Goal: Information Seeking & Learning: Learn about a topic

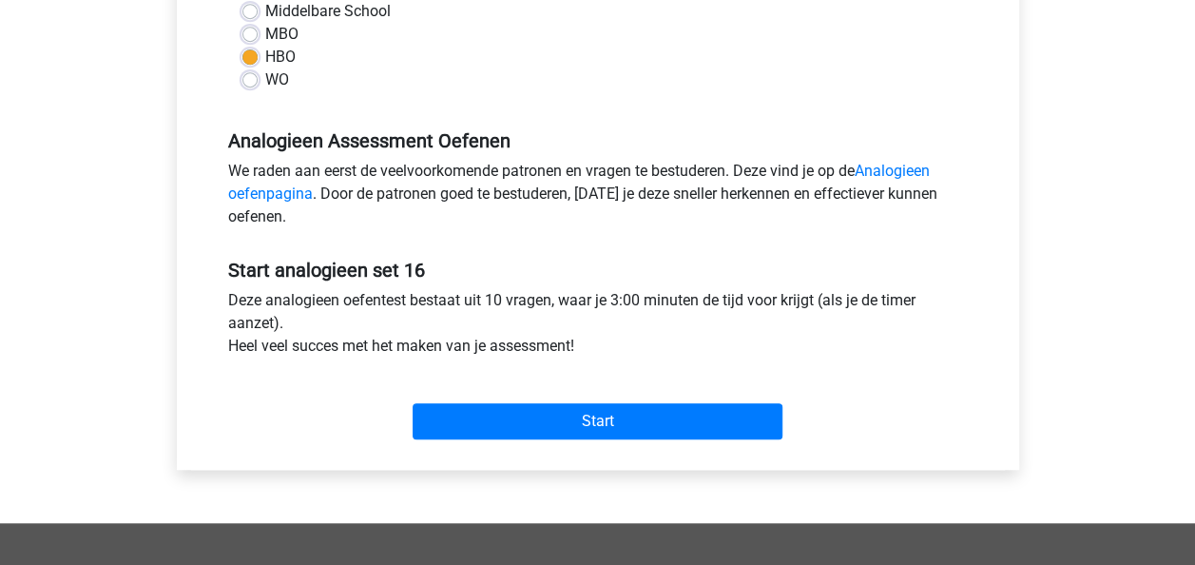
scroll to position [473, 0]
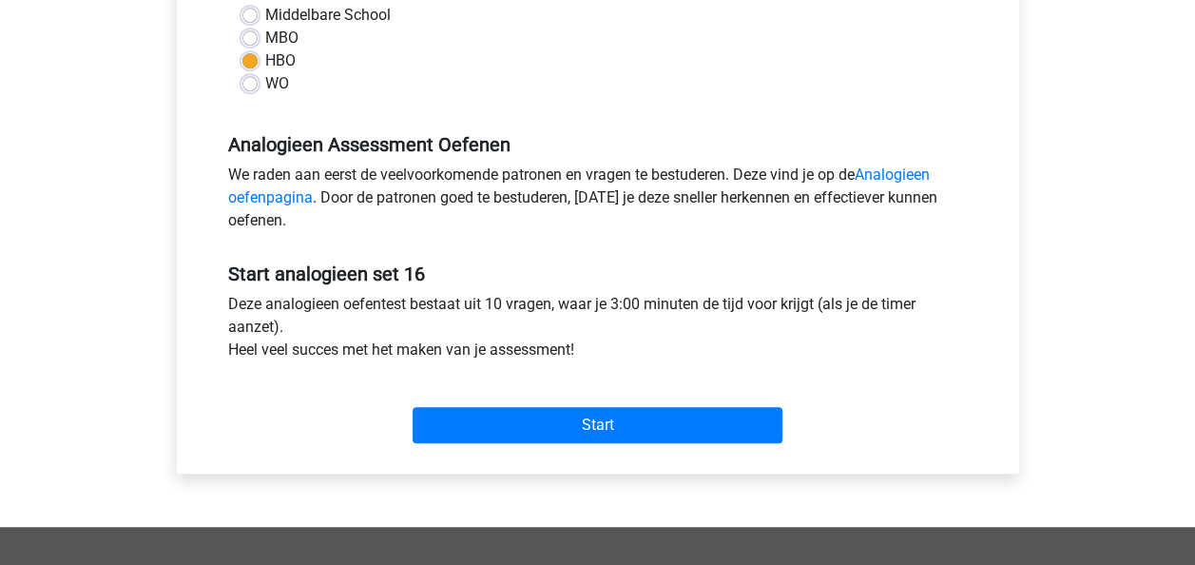
click at [489, 391] on div "Start" at bounding box center [598, 409] width 768 height 67
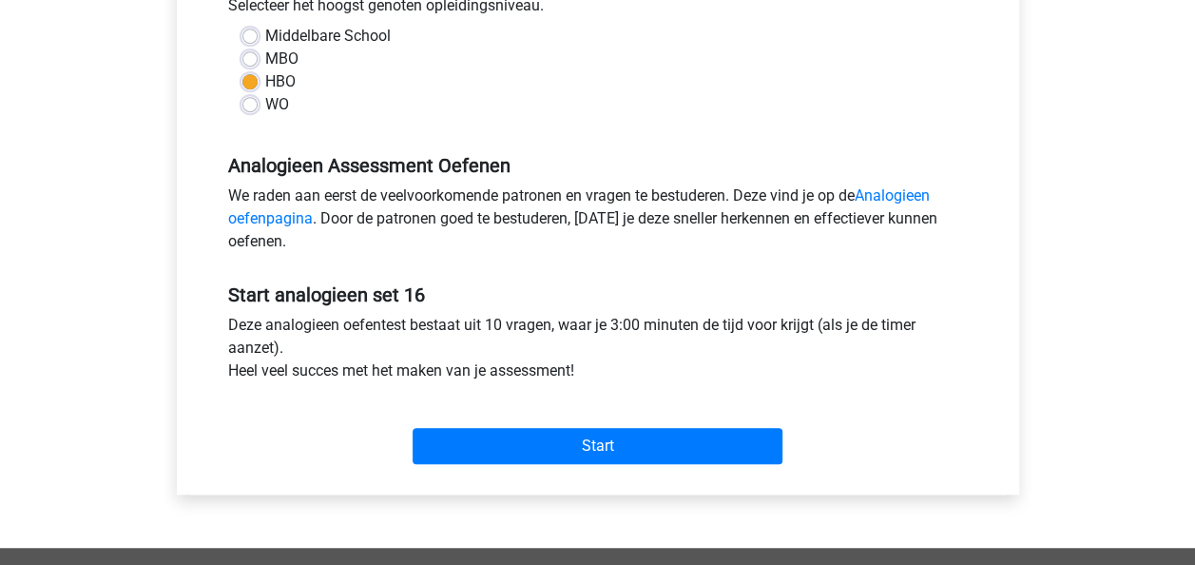
scroll to position [454, 0]
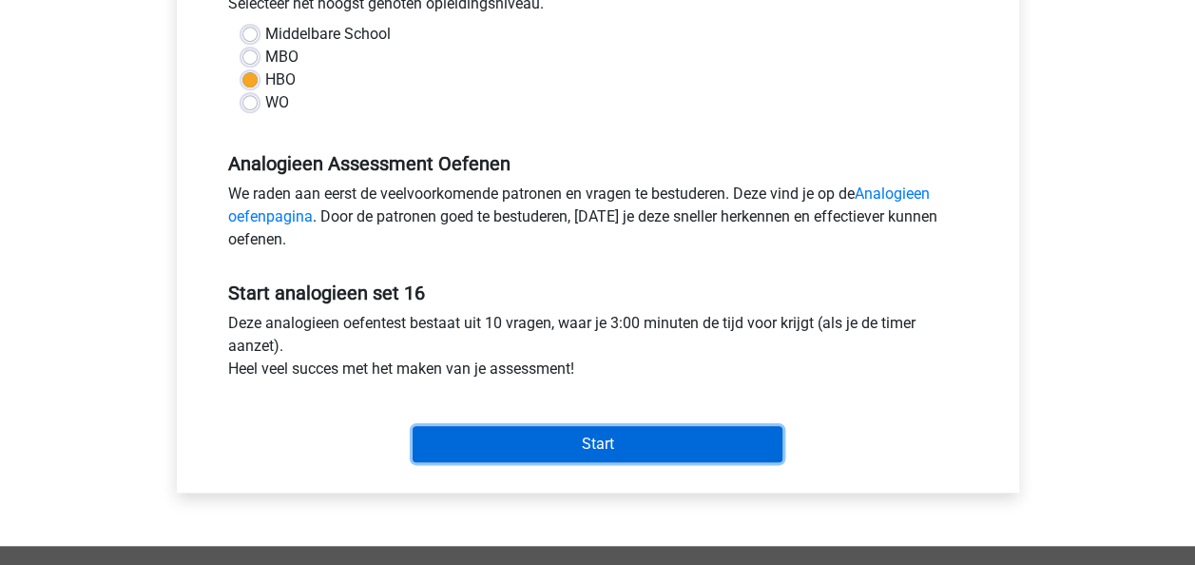
click at [589, 439] on input "Start" at bounding box center [598, 444] width 370 height 36
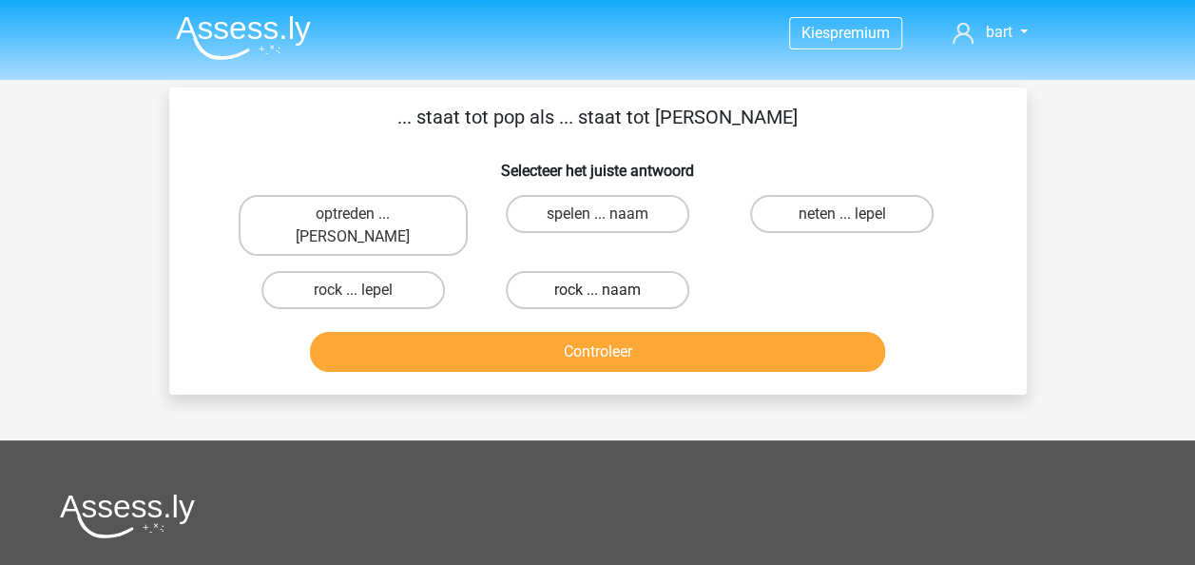
click at [576, 271] on label "rock ... naam" at bounding box center [597, 290] width 183 height 38
click at [597, 290] on input "rock ... naam" at bounding box center [603, 296] width 12 height 12
radio input "true"
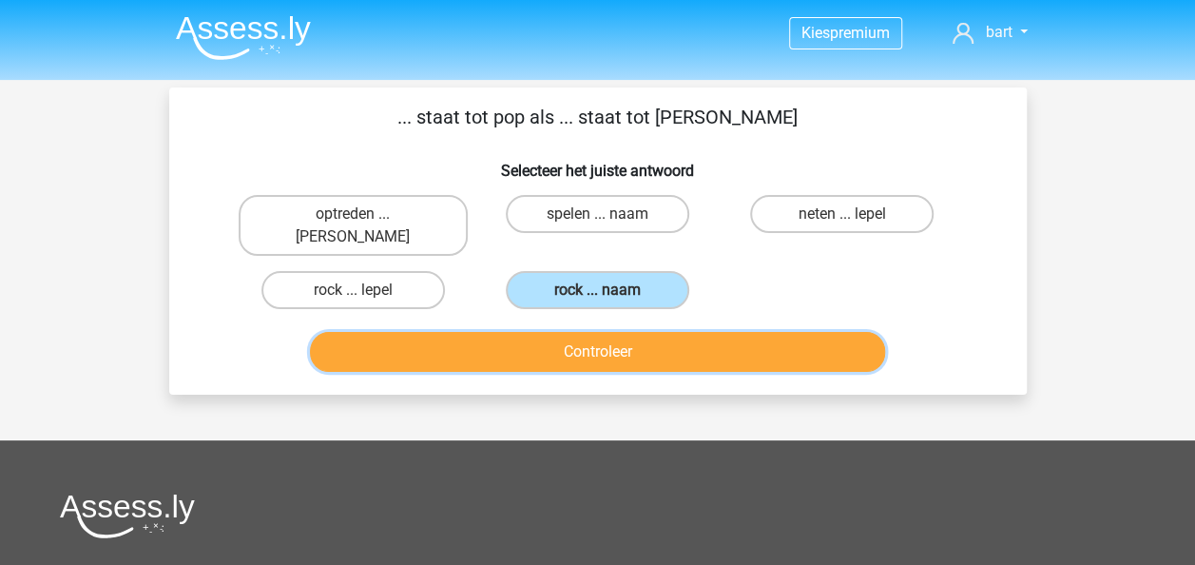
click at [560, 332] on button "Controleer" at bounding box center [597, 352] width 575 height 40
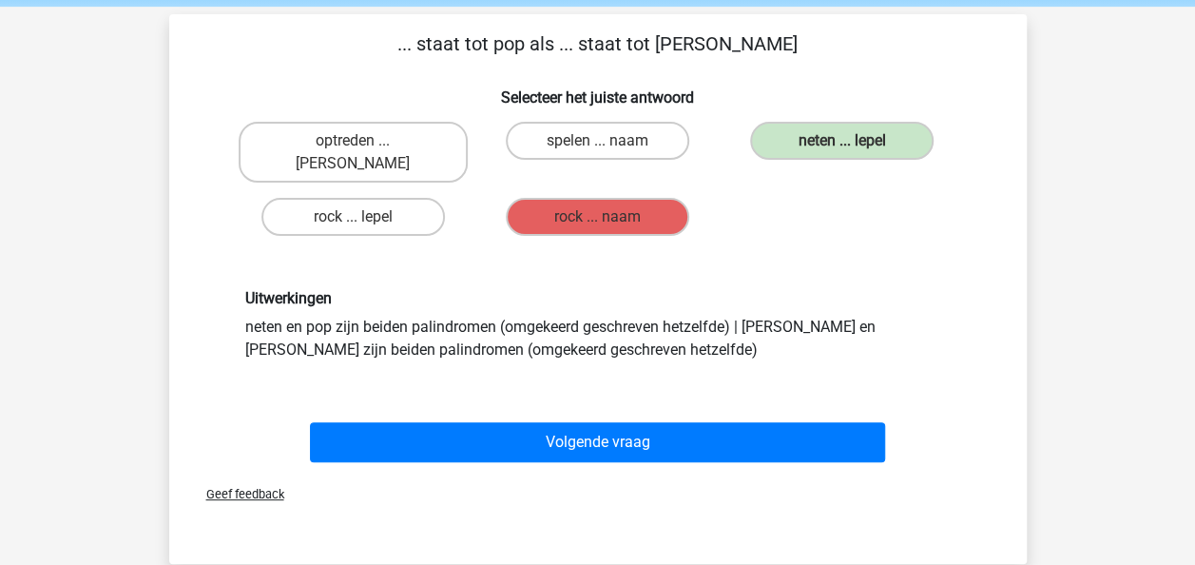
scroll to position [72, 0]
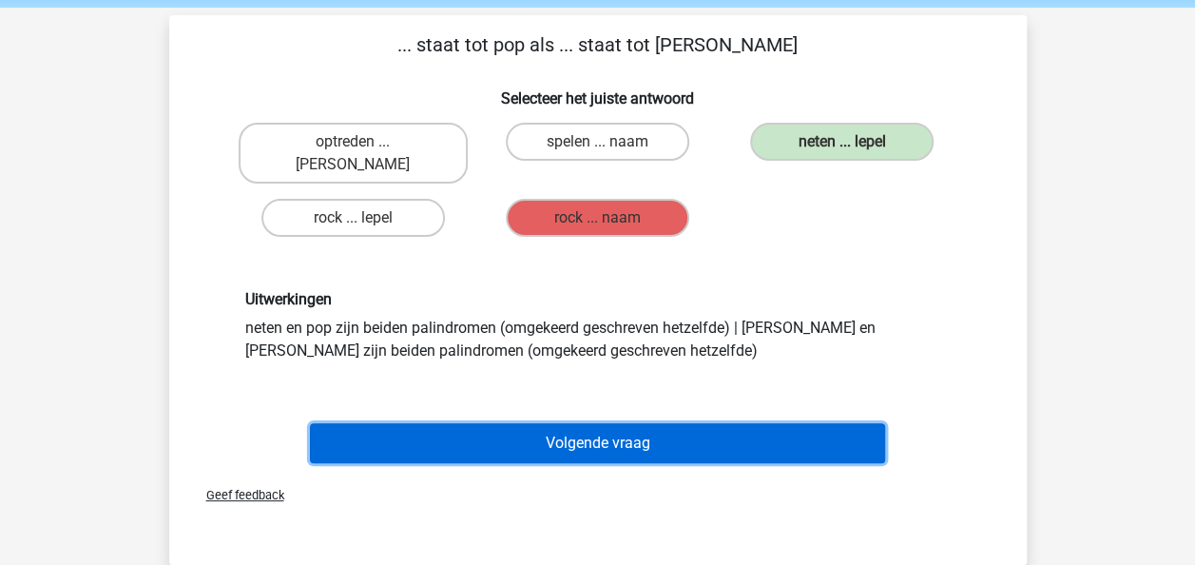
click at [539, 423] on button "Volgende vraag" at bounding box center [597, 443] width 575 height 40
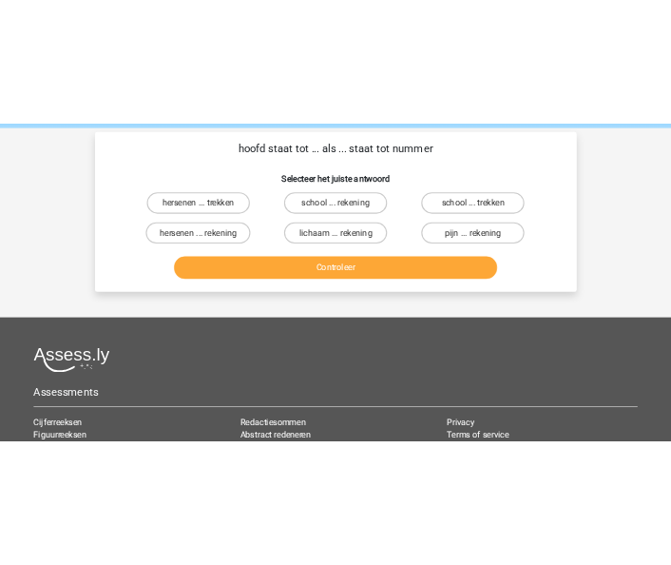
scroll to position [87, 0]
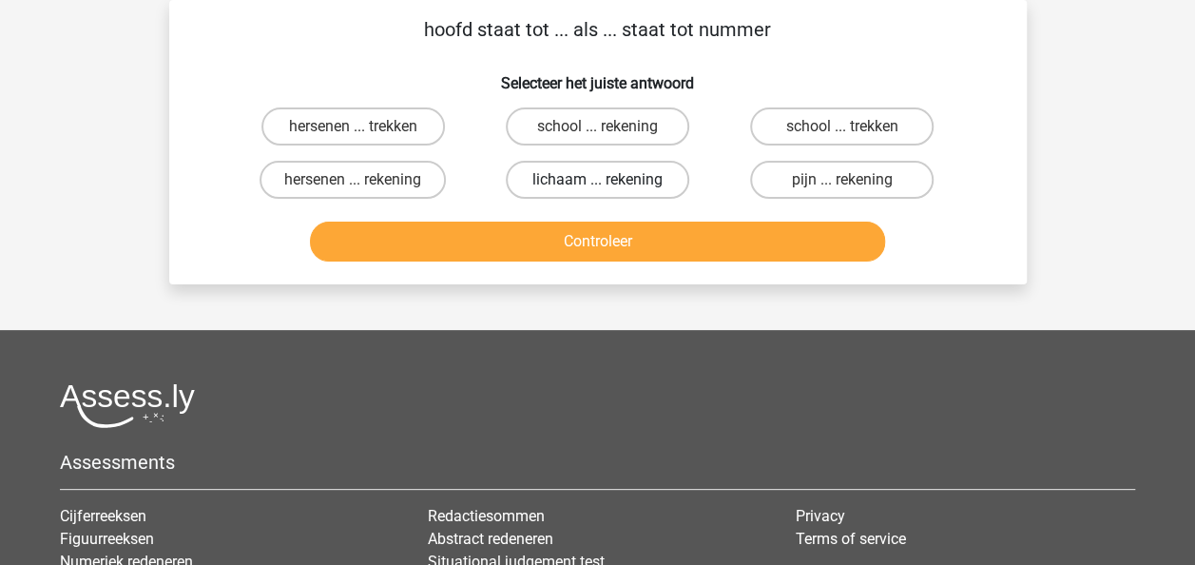
click at [569, 194] on label "lichaam ... rekening" at bounding box center [597, 180] width 183 height 38
click at [597, 192] on input "lichaam ... rekening" at bounding box center [603, 186] width 12 height 12
radio input "true"
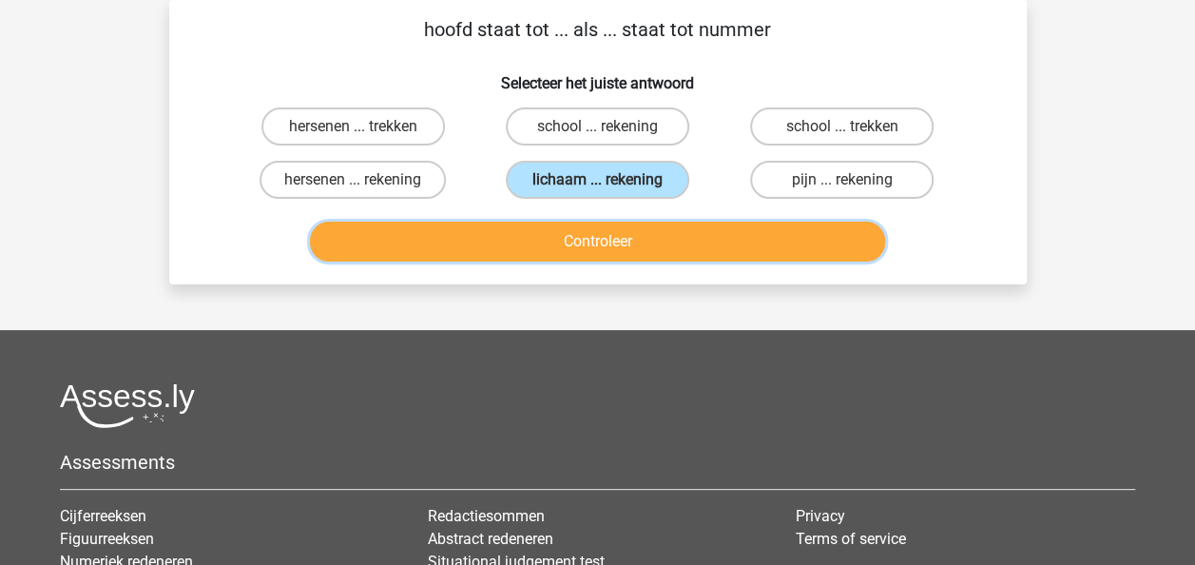
click at [553, 240] on button "Controleer" at bounding box center [597, 241] width 575 height 40
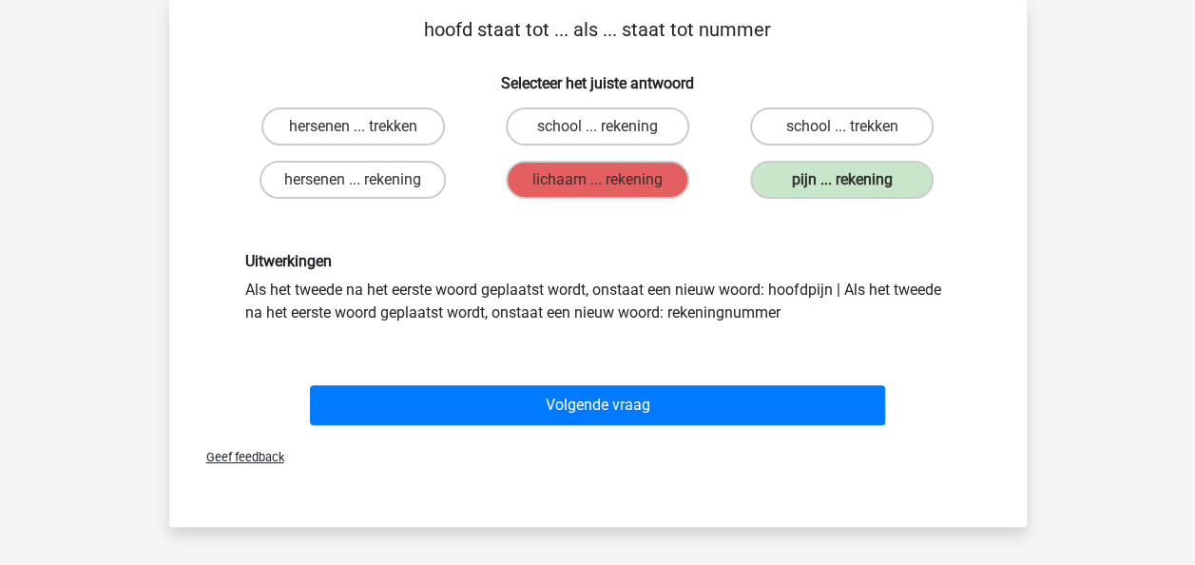
drag, startPoint x: 542, startPoint y: 359, endPoint x: 496, endPoint y: 347, distance: 47.3
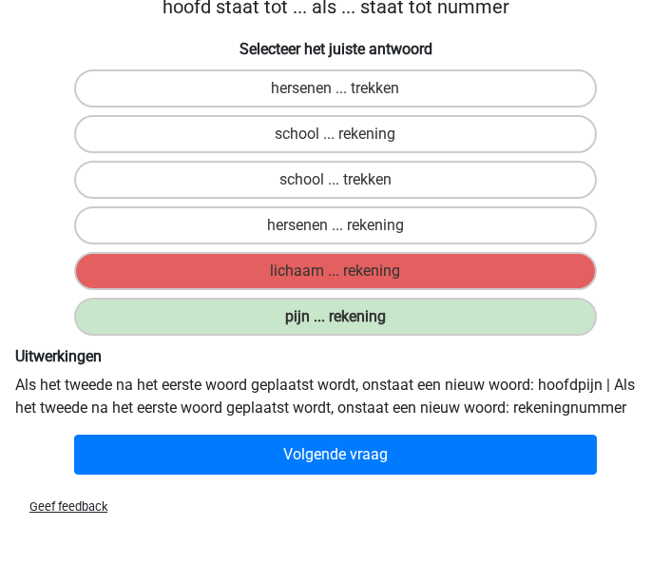
click at [629, 107] on div "hersenen ... rekening" at bounding box center [336, 88] width 654 height 38
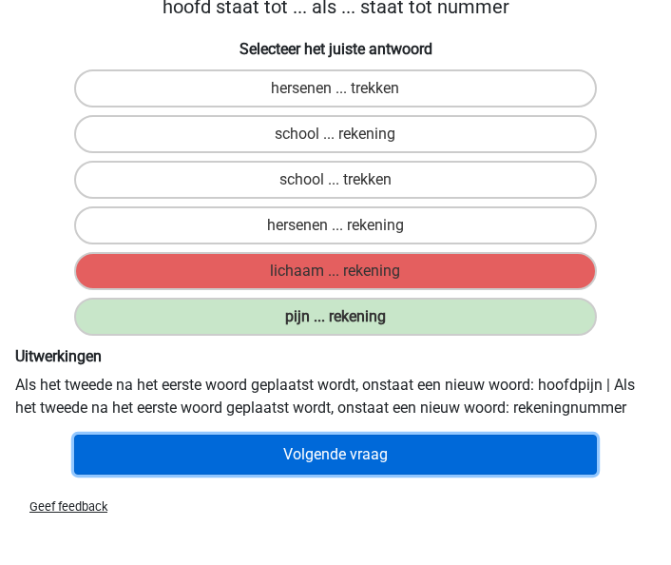
click at [312, 450] on button "Volgende vraag" at bounding box center [335, 454] width 523 height 40
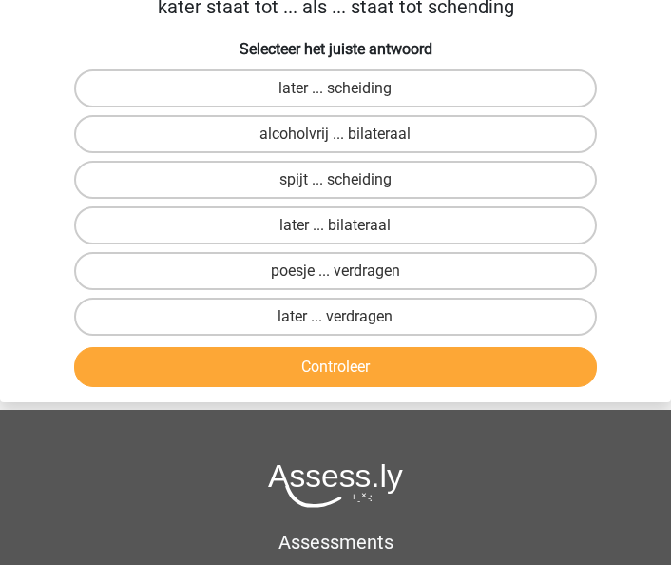
scroll to position [72, 0]
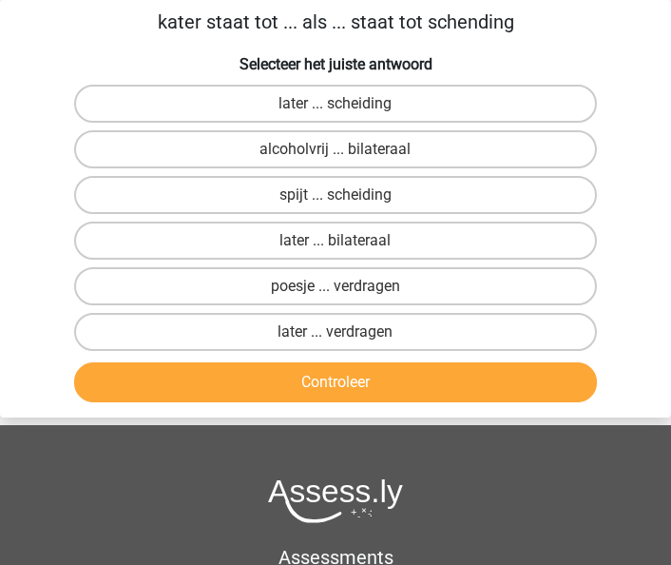
click at [342, 354] on div "later ... verdragen" at bounding box center [335, 332] width 669 height 46
click at [344, 349] on label "later ... verdragen" at bounding box center [335, 332] width 523 height 38
click at [344, 344] on input "later ... verdragen" at bounding box center [342, 338] width 12 height 12
radio input "true"
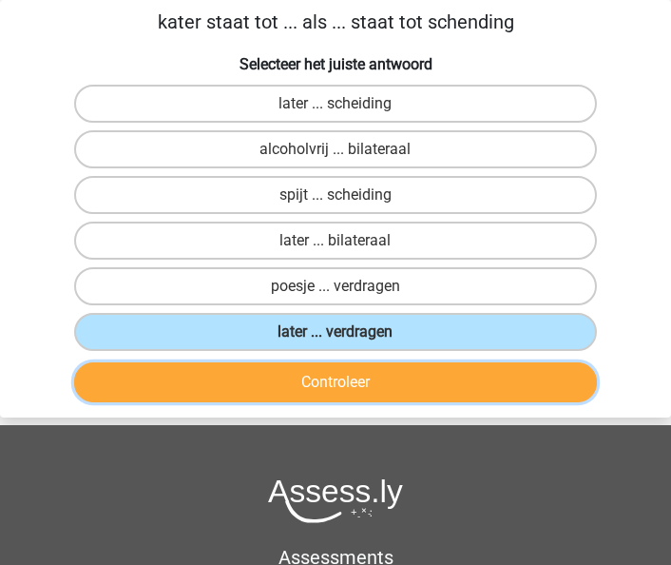
click at [340, 369] on button "Controleer" at bounding box center [335, 382] width 523 height 40
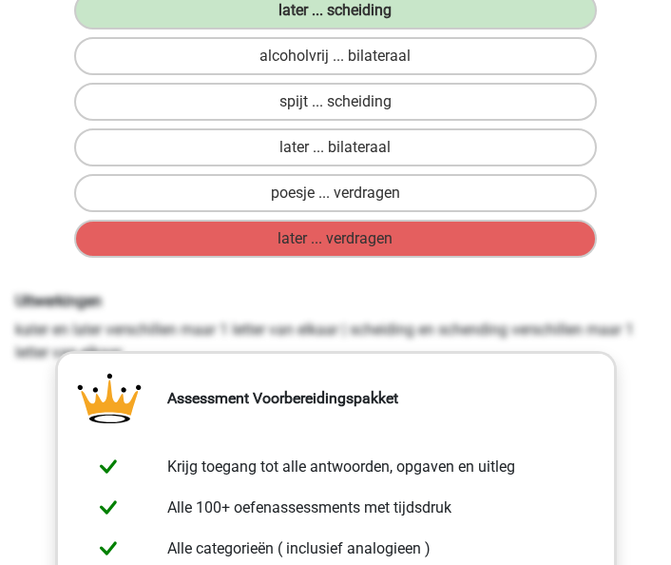
scroll to position [297, 0]
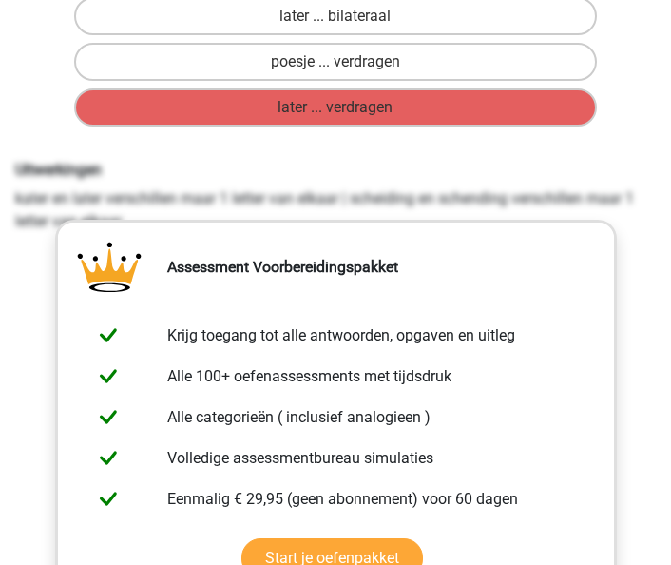
click at [670, 146] on div "kater staat tot ... als ... staat tot schending Selecteer het juiste antwoord l…" at bounding box center [335, 290] width 671 height 1014
click at [635, 144] on div "kater staat tot ... als ... staat tot schending Selecteer het juiste antwoord l…" at bounding box center [335, 290] width 671 height 1014
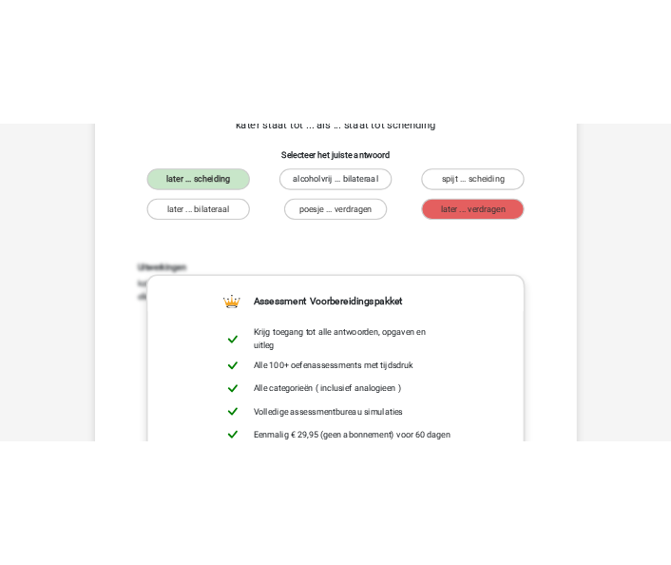
scroll to position [126, 0]
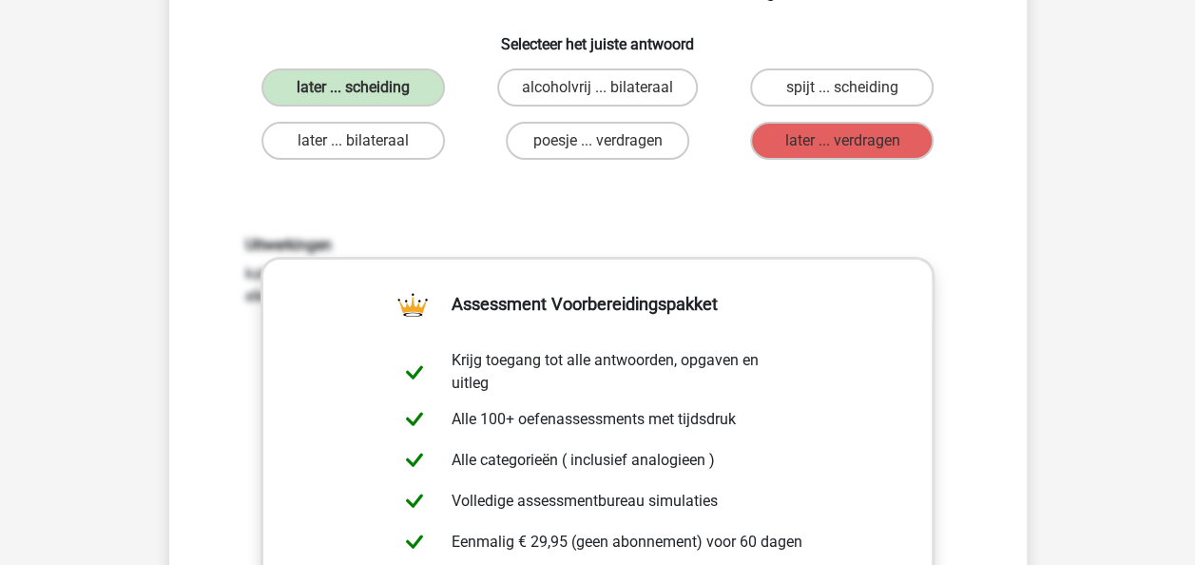
click at [679, 220] on div "Uitwerkingen kater en later verschillen maar 1 letter van elkaar | scheiding en…" at bounding box center [598, 484] width 797 height 589
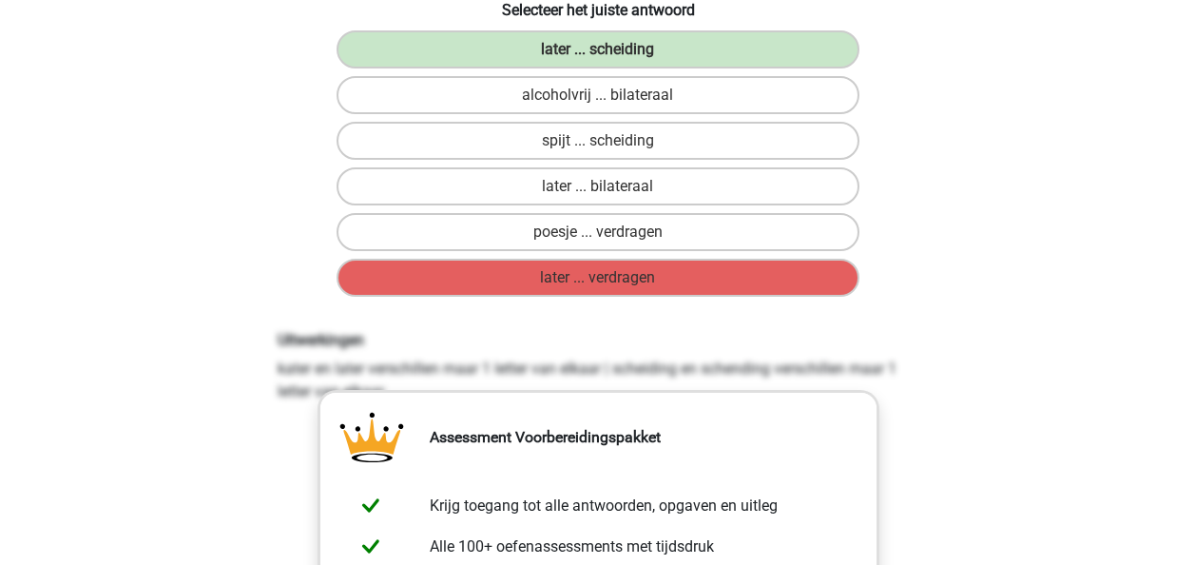
scroll to position [0, 0]
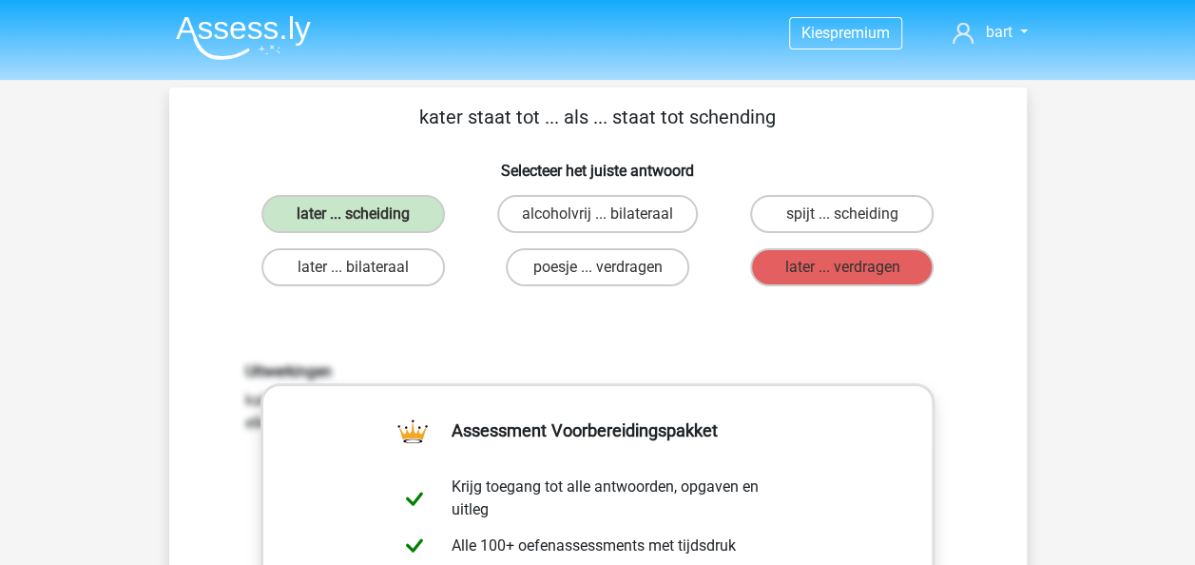
click at [40, 0] on header "Kies premium bart bart_sisouw@hotmail.com" at bounding box center [597, 40] width 1195 height 80
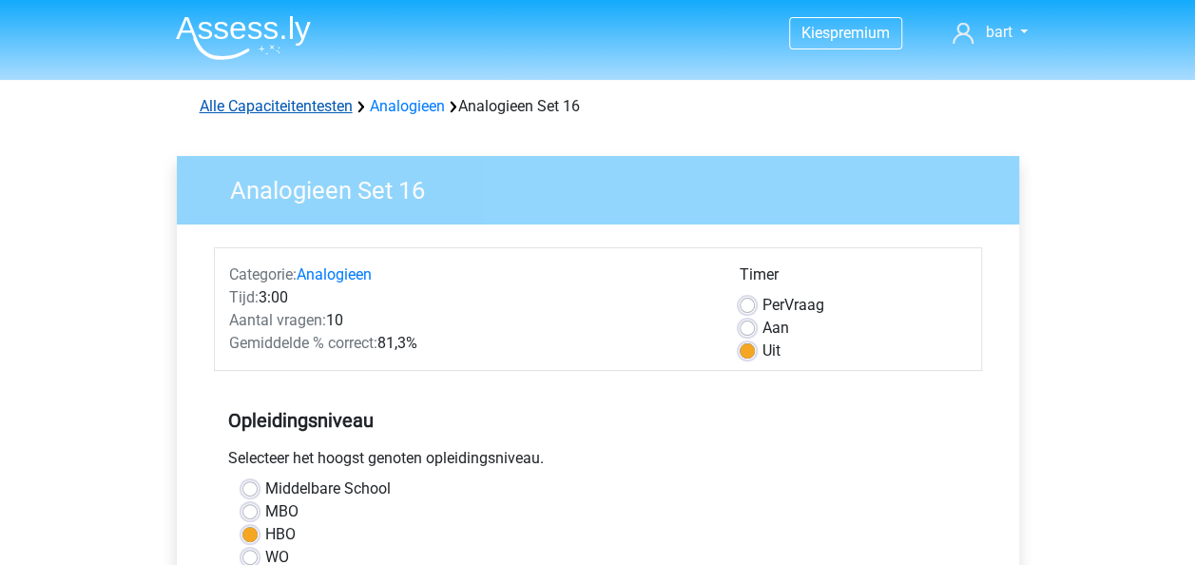
click at [325, 109] on link "Alle Capaciteitentesten" at bounding box center [276, 106] width 153 height 18
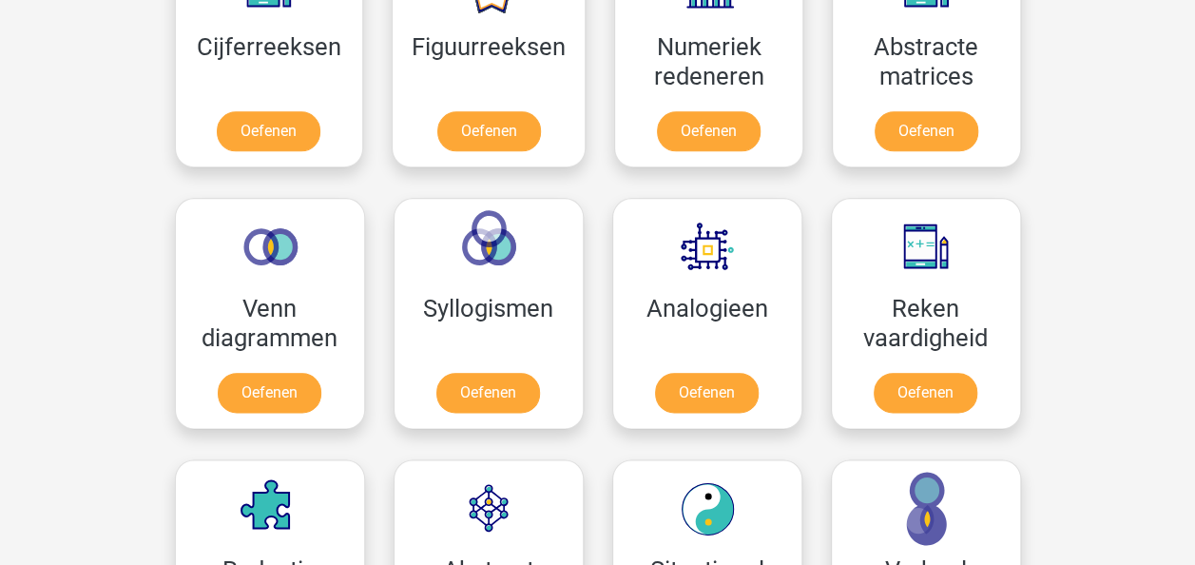
scroll to position [967, 0]
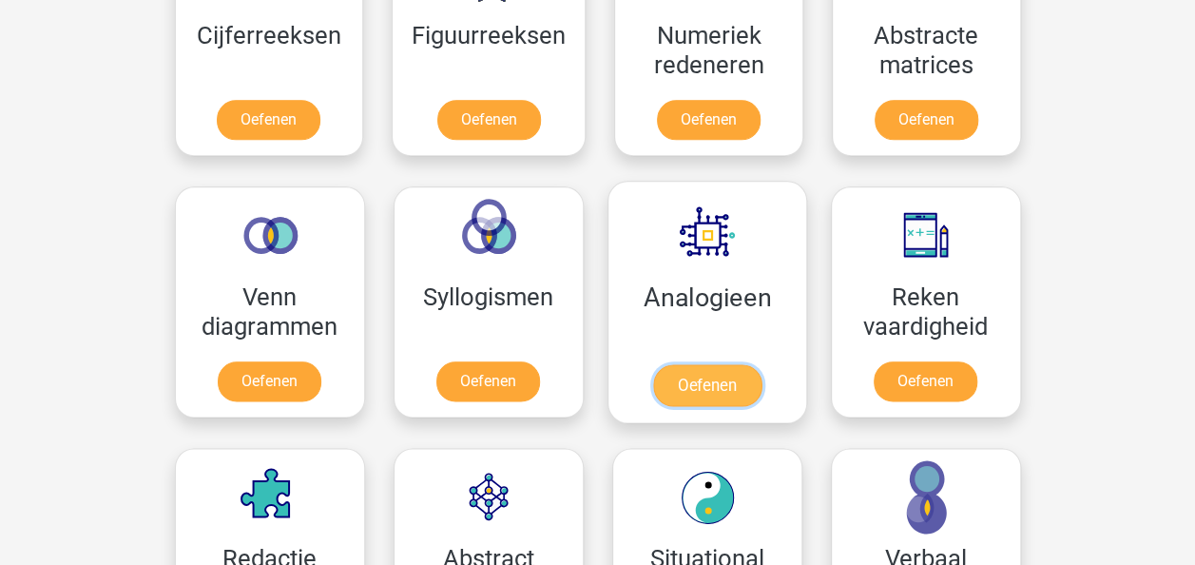
click at [711, 377] on link "Oefenen" at bounding box center [706, 385] width 108 height 42
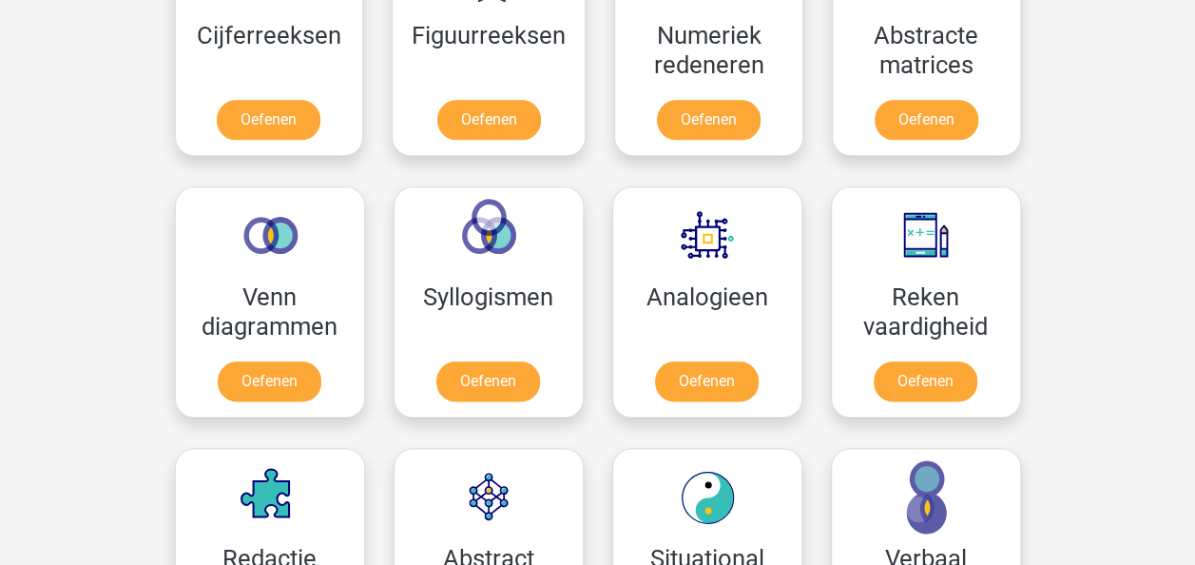
click at [1089, 291] on div "Kies premium bart bart_sisouw@hotmail.com" at bounding box center [597, 540] width 1195 height 3015
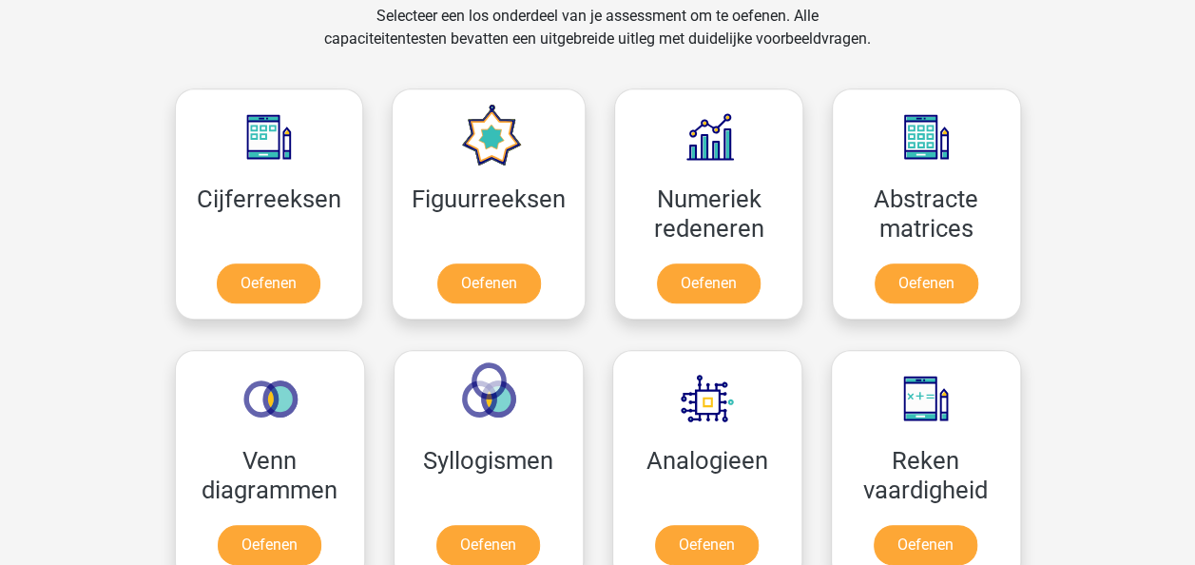
scroll to position [799, 0]
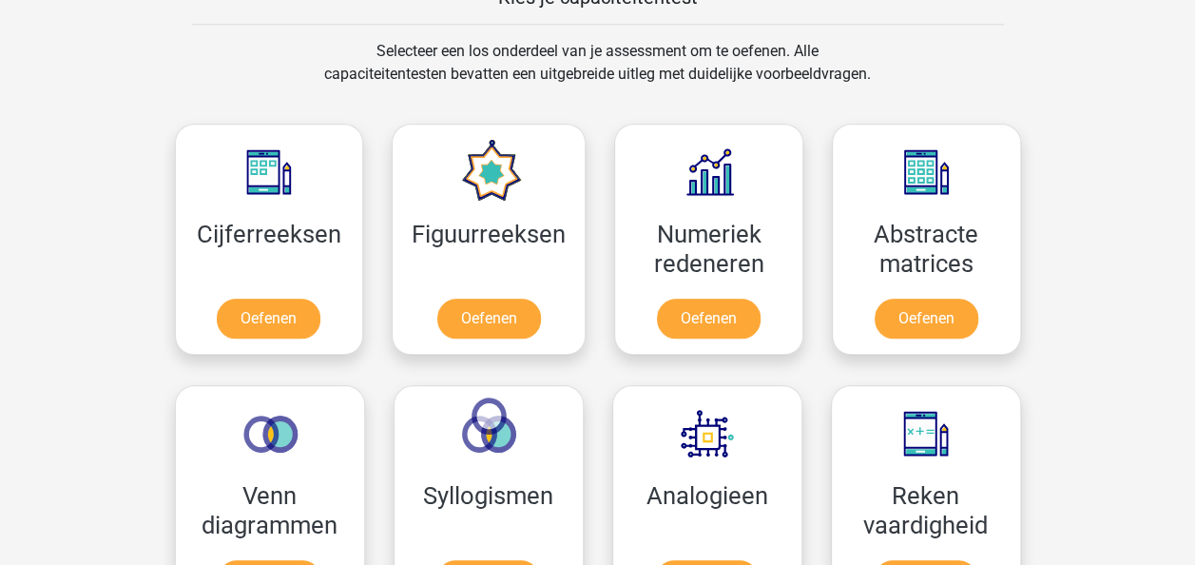
scroll to position [769, 0]
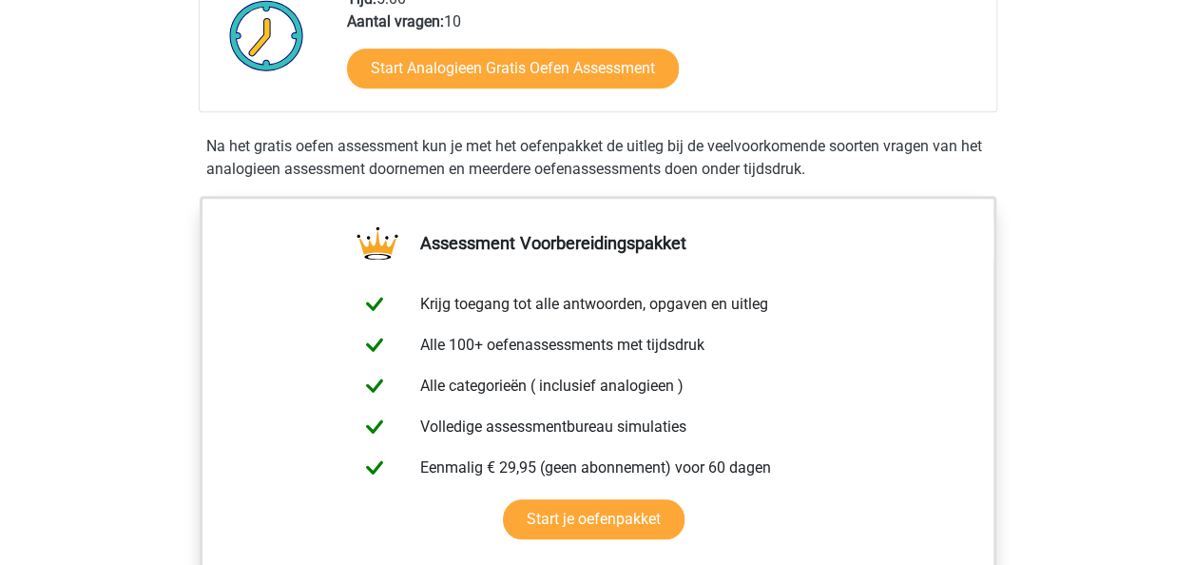
scroll to position [383, 0]
